Goal: Find specific page/section: Find specific page/section

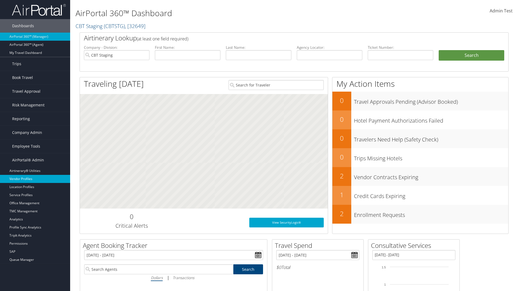
click at [35, 179] on link "Vendor Profiles" at bounding box center [35, 179] width 70 height 8
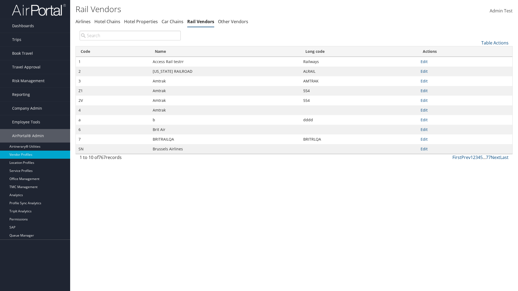
click at [225, 52] on th "Name" at bounding box center [225, 51] width 151 height 11
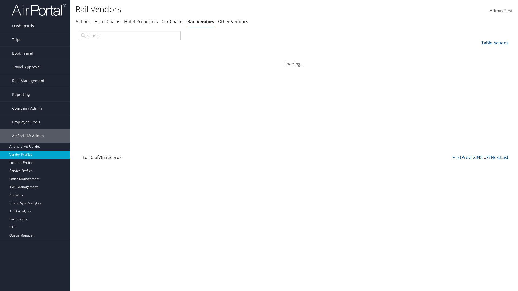
click at [359, 52] on th "Long code" at bounding box center [359, 51] width 117 height 11
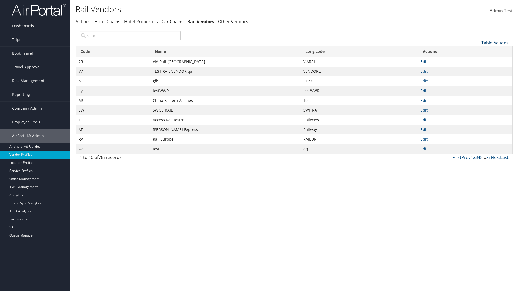
click at [495, 43] on link "Table Actions" at bounding box center [494, 43] width 27 height 6
click at [477, 79] on link "Page Length" at bounding box center [476, 78] width 71 height 9
click at [477, 61] on link "25" at bounding box center [476, 60] width 71 height 9
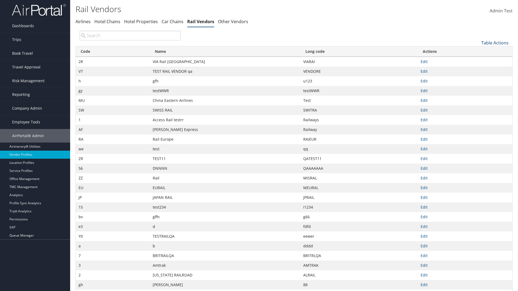
click at [495, 43] on link "Table Actions" at bounding box center [494, 43] width 27 height 6
click at [477, 79] on link "Page Length" at bounding box center [476, 78] width 71 height 9
click at [477, 70] on link "50" at bounding box center [476, 70] width 71 height 9
click at [495, 43] on link "Table Actions" at bounding box center [494, 43] width 27 height 6
click at [477, 79] on link "Page Length" at bounding box center [476, 78] width 71 height 9
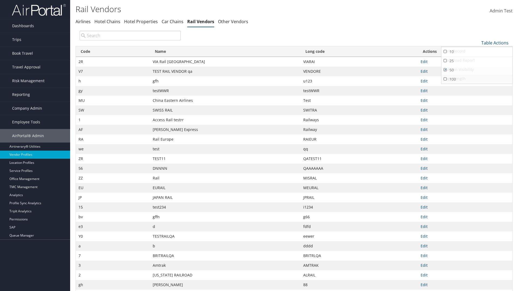
click at [477, 79] on link "100" at bounding box center [476, 79] width 71 height 9
